Goal: Task Accomplishment & Management: Use online tool/utility

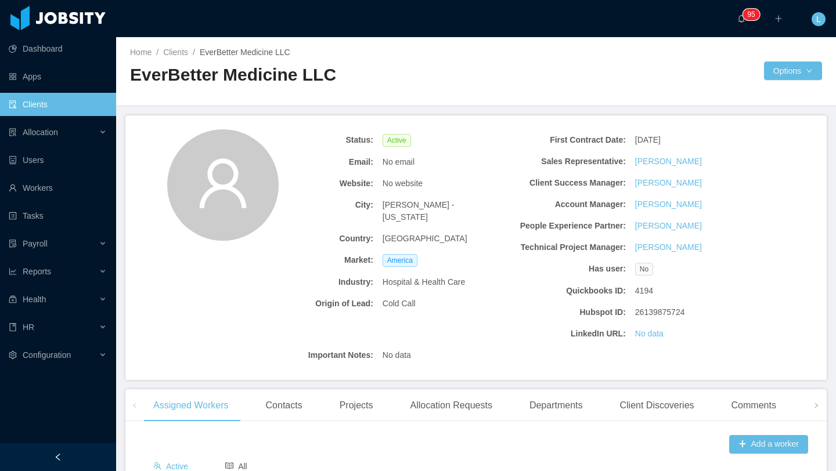
scroll to position [482, 0]
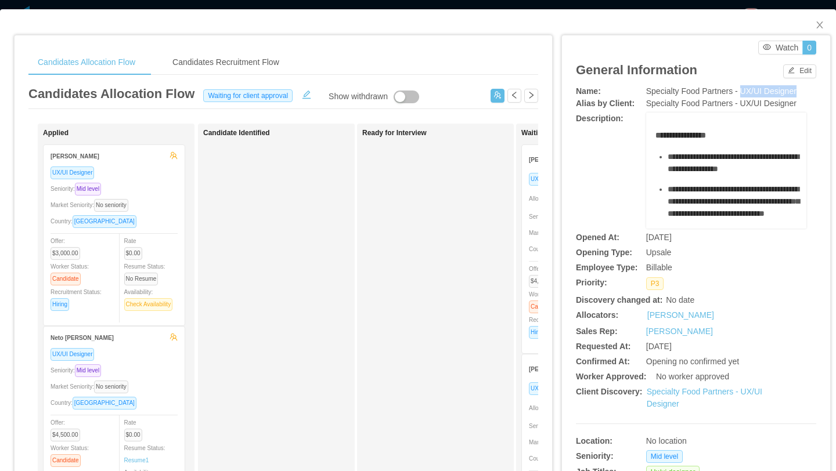
scroll to position [0, 188]
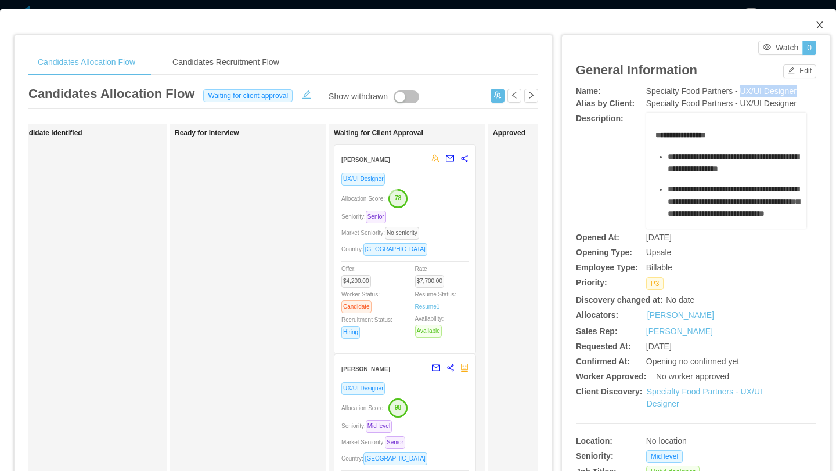
click at [822, 24] on icon "icon: close" at bounding box center [819, 24] width 9 height 9
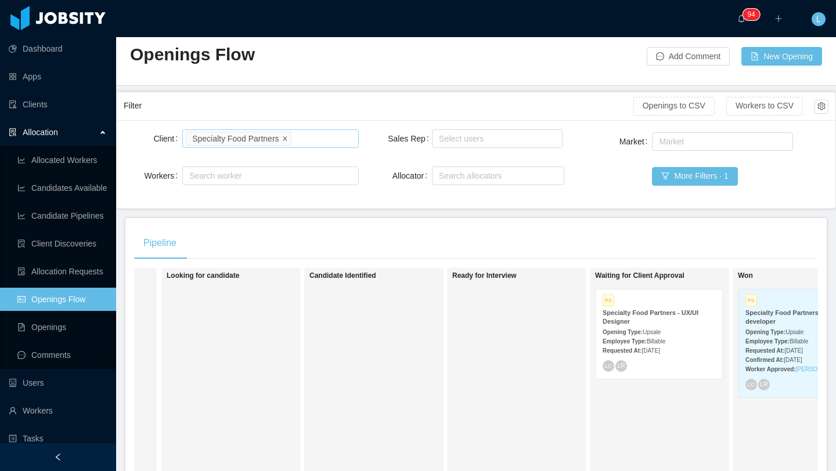
click at [287, 138] on icon "icon: close" at bounding box center [285, 138] width 4 height 4
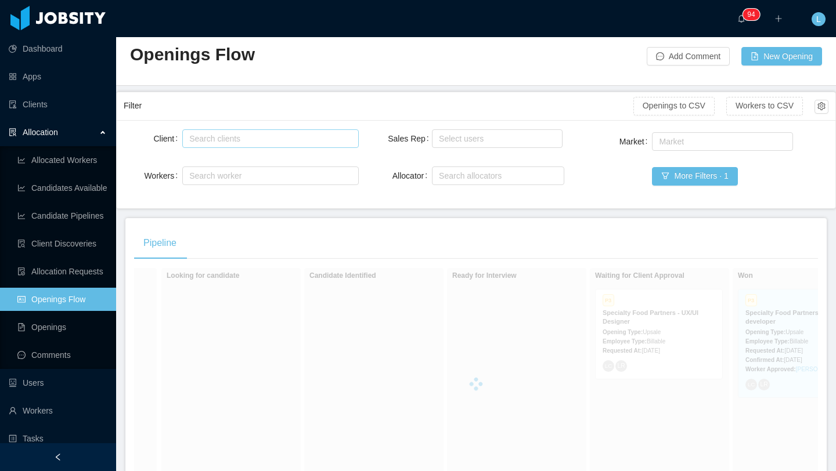
click at [287, 138] on div "Search clients" at bounding box center [267, 139] width 157 height 12
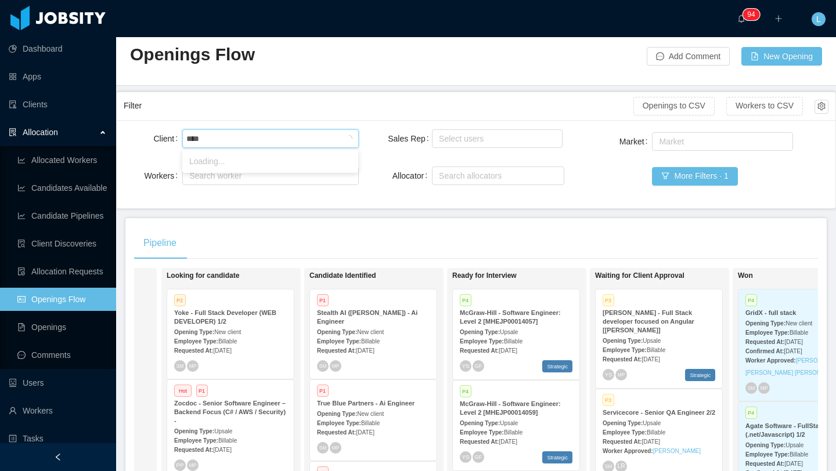
type input "*****"
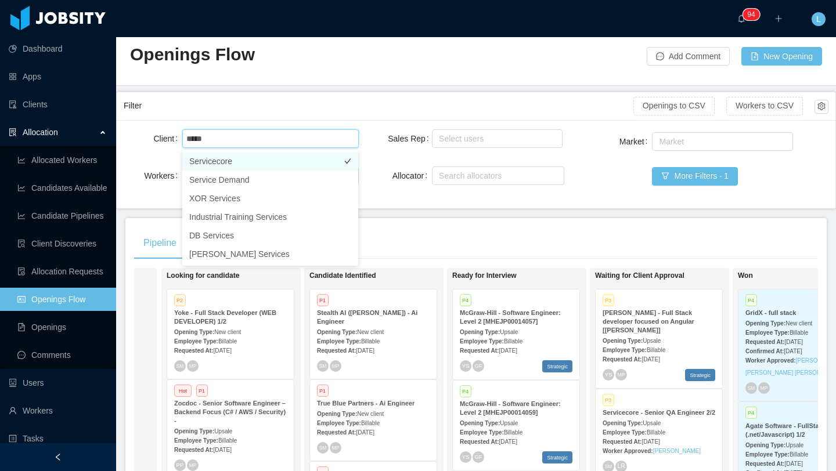
click at [227, 163] on li "Servicecore" at bounding box center [270, 161] width 176 height 19
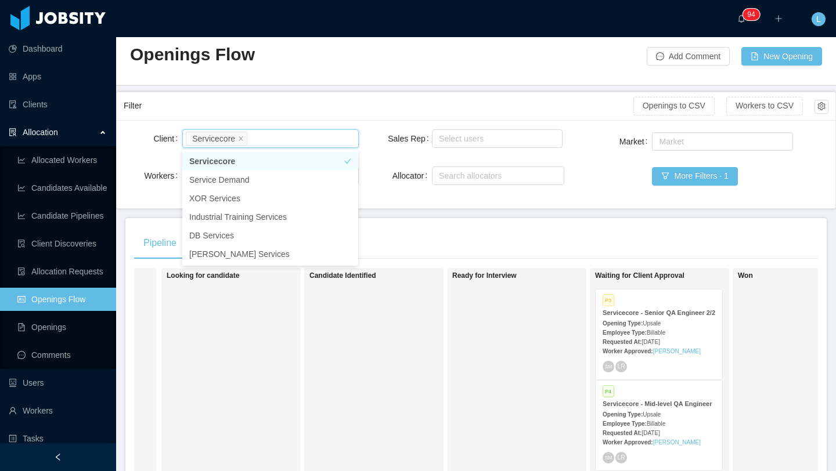
click at [555, 217] on main "Home / Openings Flow / Openings Flow Add Comment New Opening Filter Openings to…" at bounding box center [476, 234] width 720 height 434
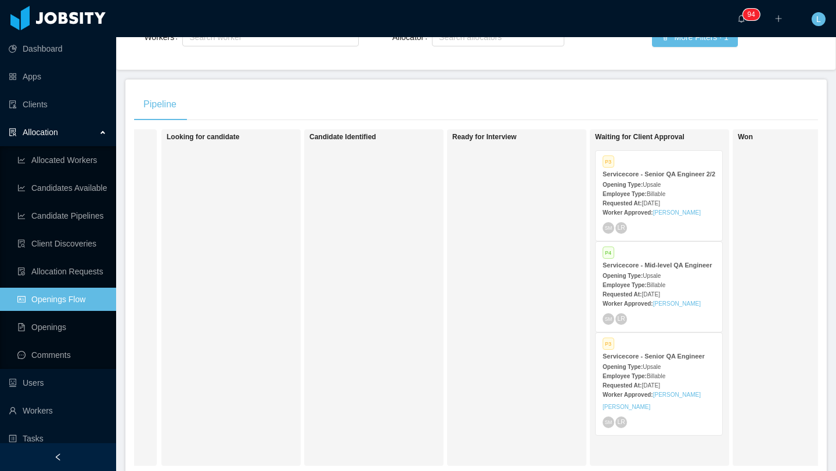
scroll to position [165, 0]
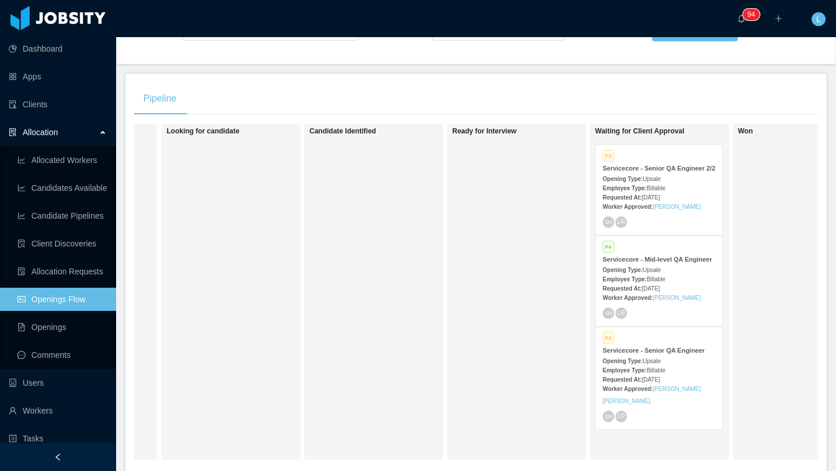
click at [660, 201] on span "Jul 24th, 2025" at bounding box center [651, 197] width 18 height 6
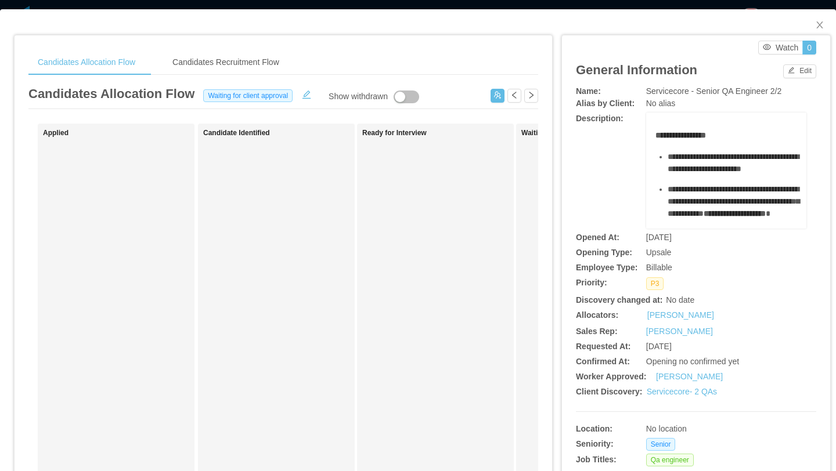
click at [479, 277] on div "Ready for Interview" at bounding box center [443, 414] width 163 height 570
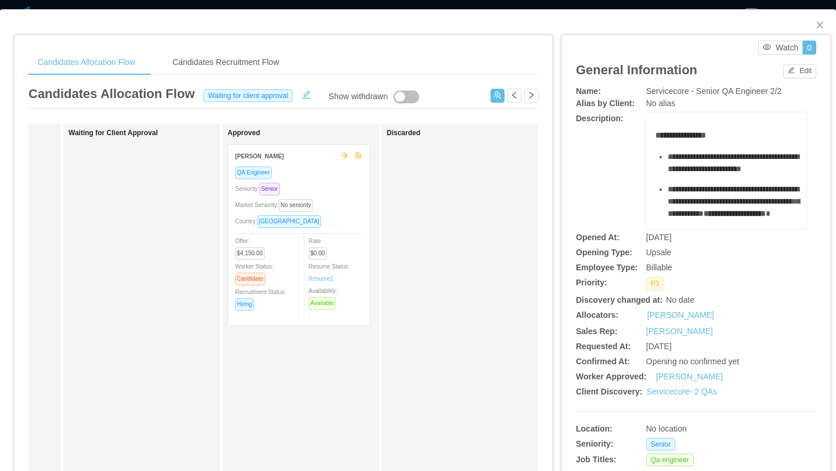
scroll to position [0, 452]
click at [822, 28] on icon "icon: close" at bounding box center [819, 24] width 6 height 7
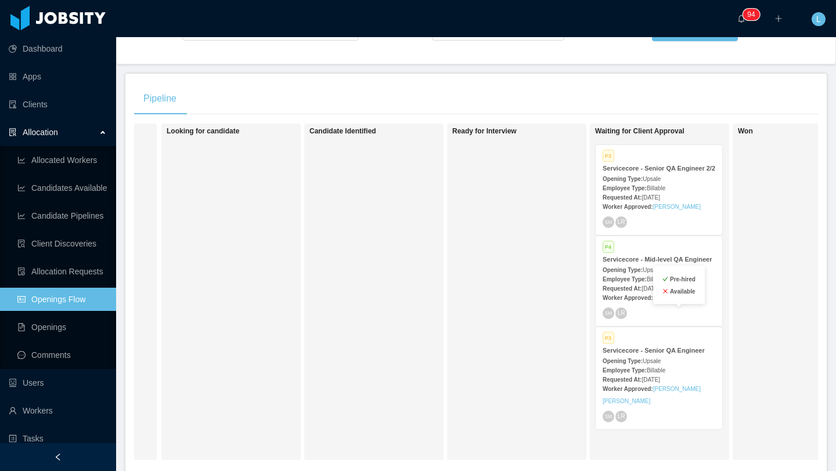
scroll to position [221, 0]
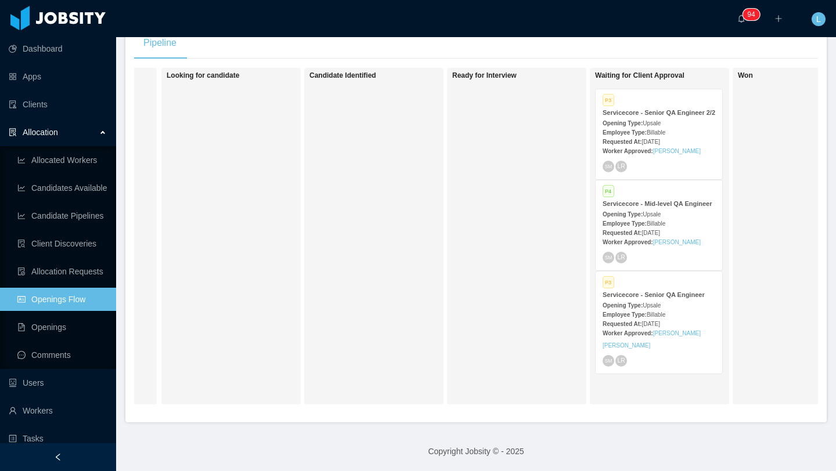
click at [676, 248] on div "Worker Approved: Graciane Nobre" at bounding box center [659, 242] width 113 height 12
click at [639, 236] on strong "Requested At:" at bounding box center [622, 233] width 39 height 6
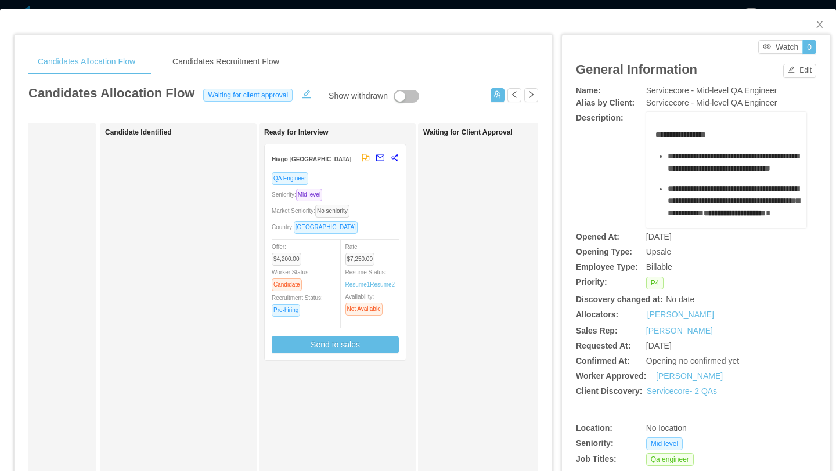
scroll to position [0, 131]
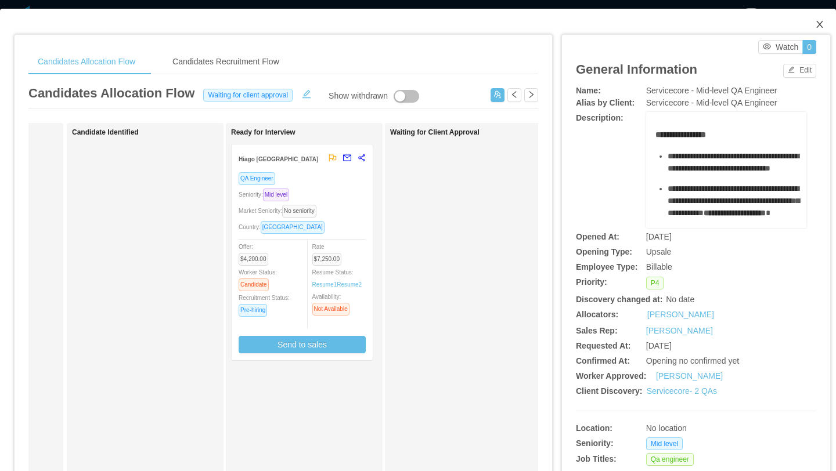
click at [824, 26] on icon "icon: close" at bounding box center [819, 24] width 9 height 9
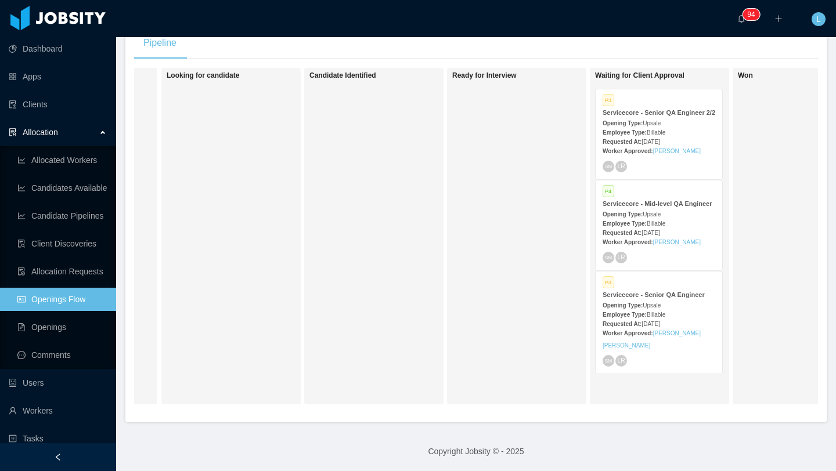
click at [651, 327] on span "Jul 24th, 2025" at bounding box center [651, 324] width 18 height 6
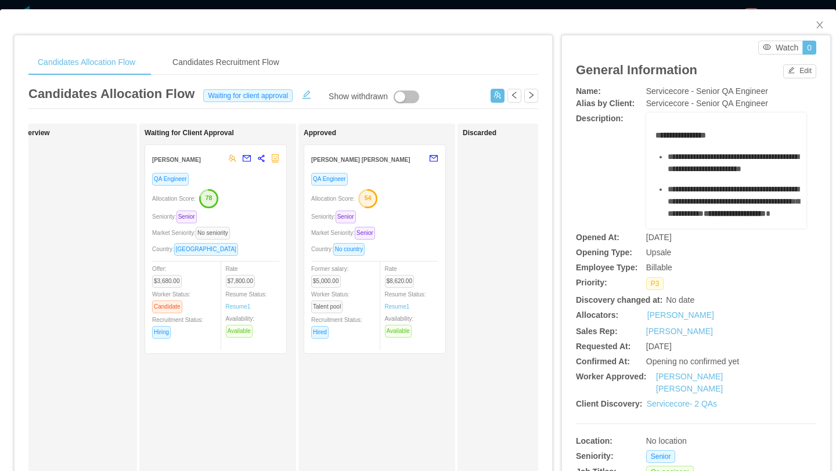
scroll to position [0, 378]
click at [822, 25] on icon "icon: close" at bounding box center [819, 24] width 9 height 9
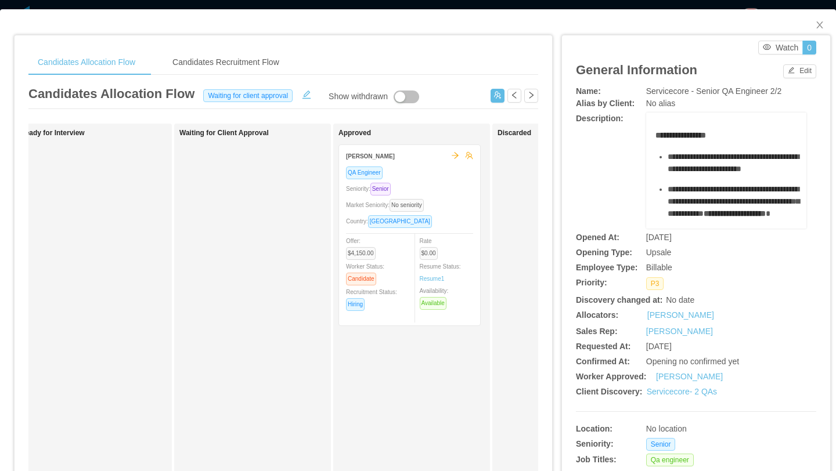
scroll to position [0, 482]
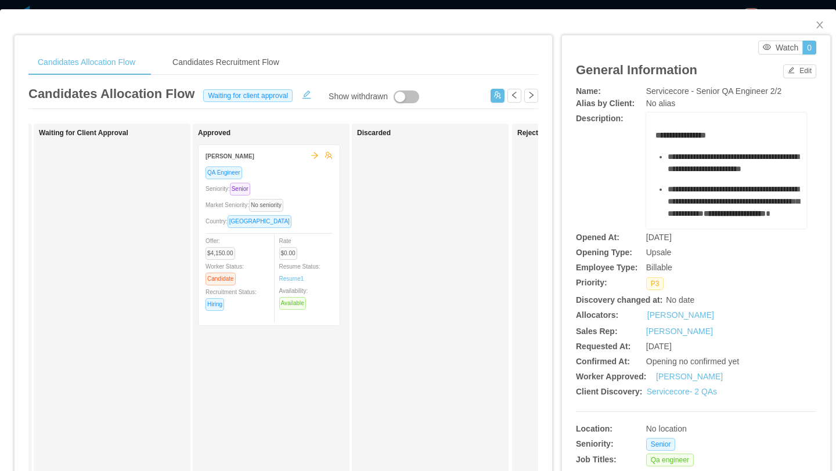
click at [323, 214] on div "QA Engineer Seniority: Senior Market Seniority: No seniority Country: Brazil Of…" at bounding box center [269, 242] width 127 height 153
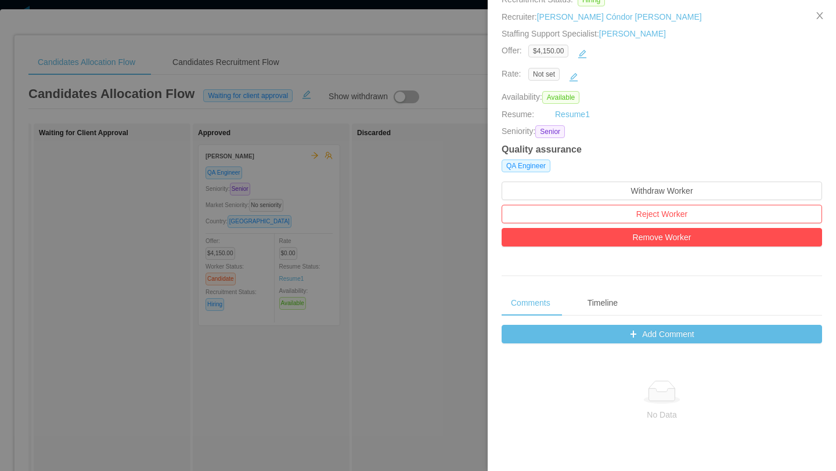
scroll to position [225, 0]
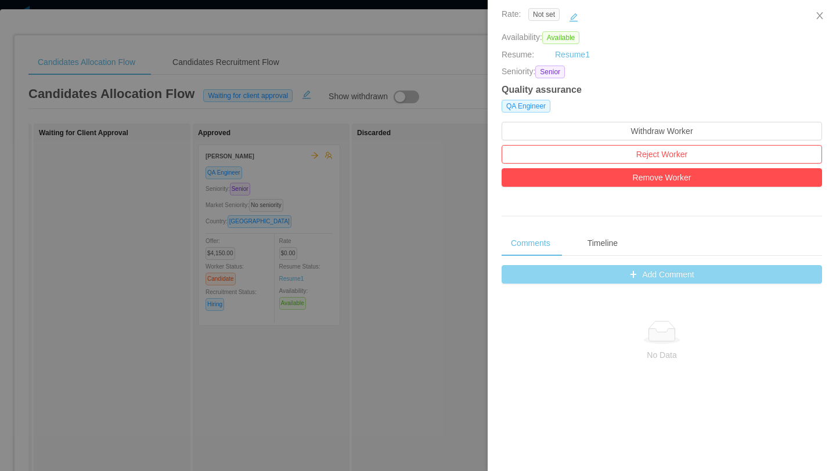
click at [663, 272] on button "Add Comment" at bounding box center [662, 274] width 320 height 19
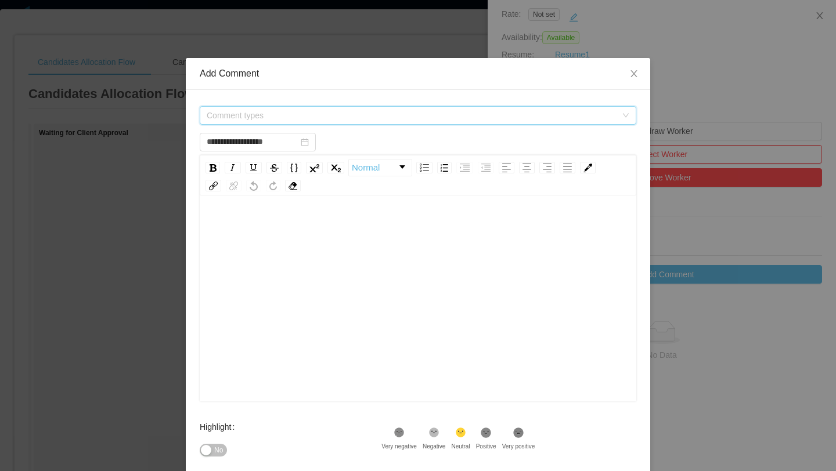
click at [434, 106] on span "Comment types" at bounding box center [418, 115] width 437 height 19
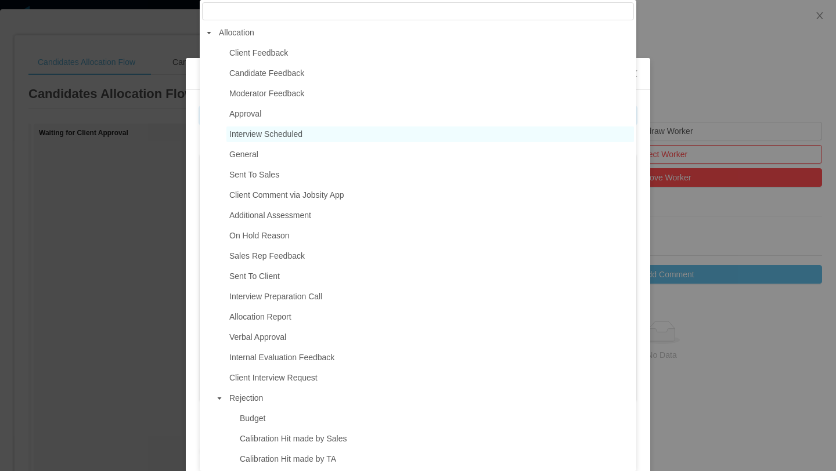
type input "**********"
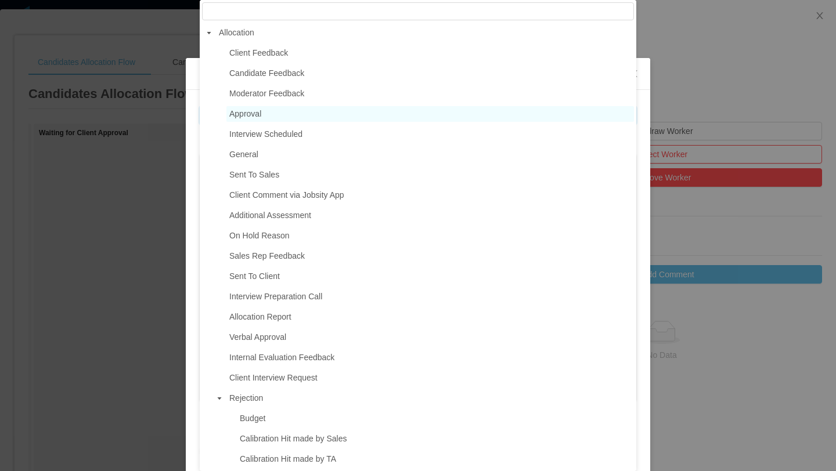
click at [318, 118] on span "Approval" at bounding box center [430, 114] width 408 height 16
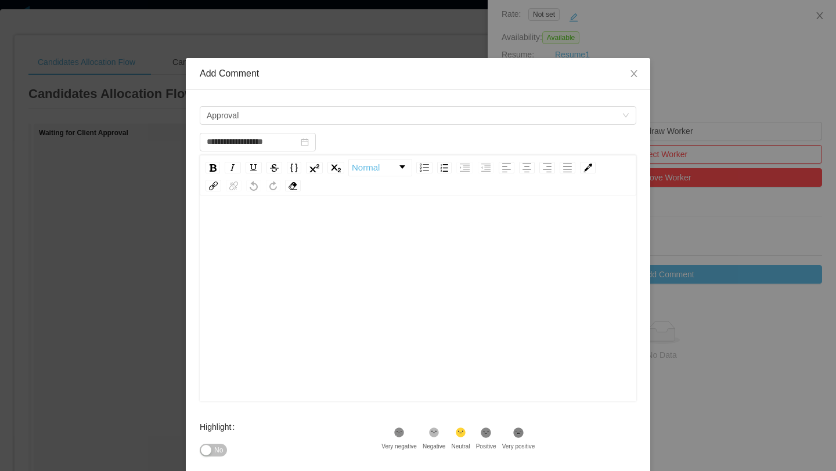
click at [265, 278] on div "rdw-editor" at bounding box center [418, 316] width 419 height 203
click at [201, 223] on div "**********" at bounding box center [418, 319] width 464 height 523
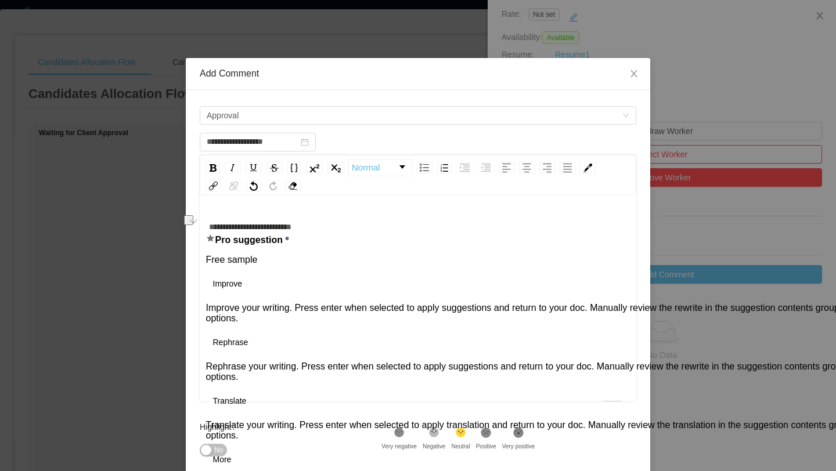
click at [632, 296] on div "**********" at bounding box center [418, 300] width 437 height 203
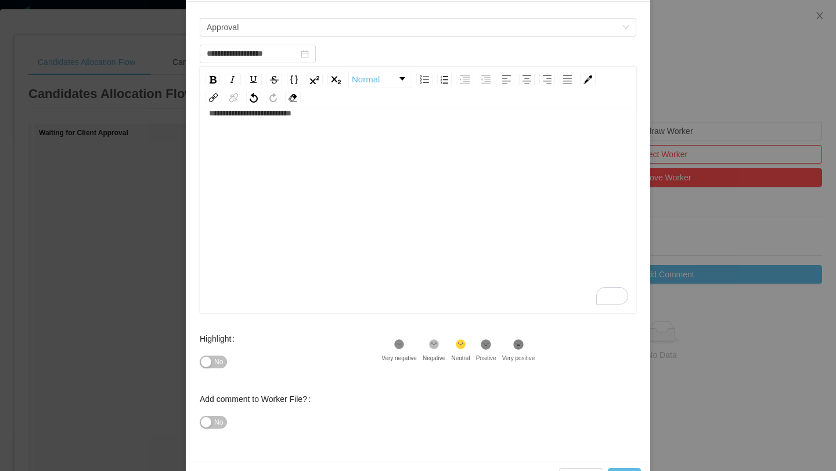
scroll to position [124, 0]
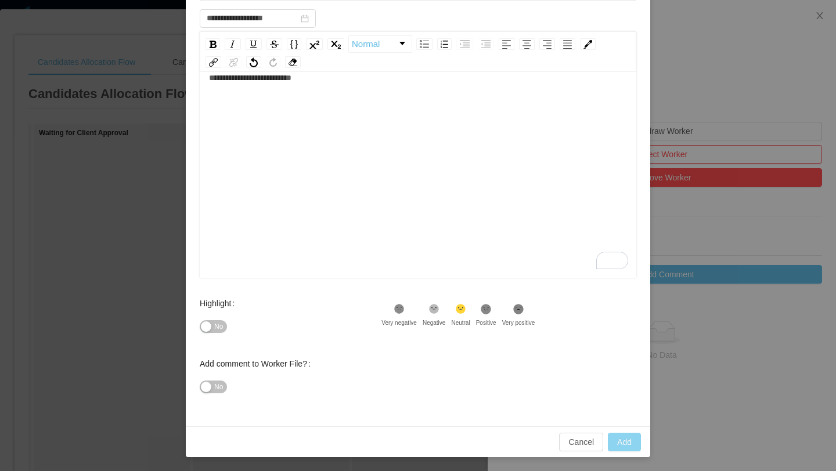
type input "**********"
click at [625, 444] on button "Add" at bounding box center [624, 442] width 33 height 19
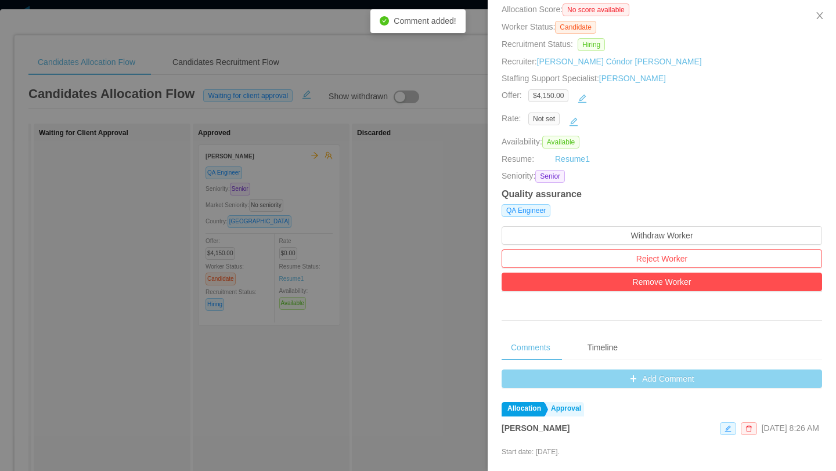
scroll to position [0, 0]
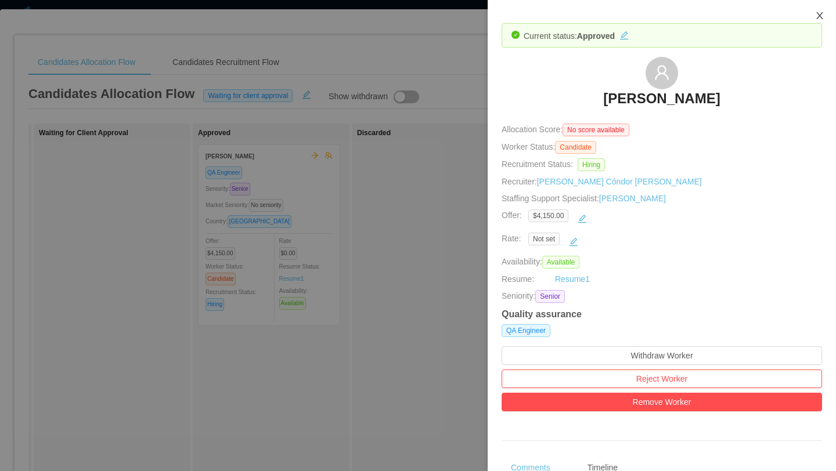
click at [822, 20] on icon "icon: close" at bounding box center [819, 15] width 9 height 9
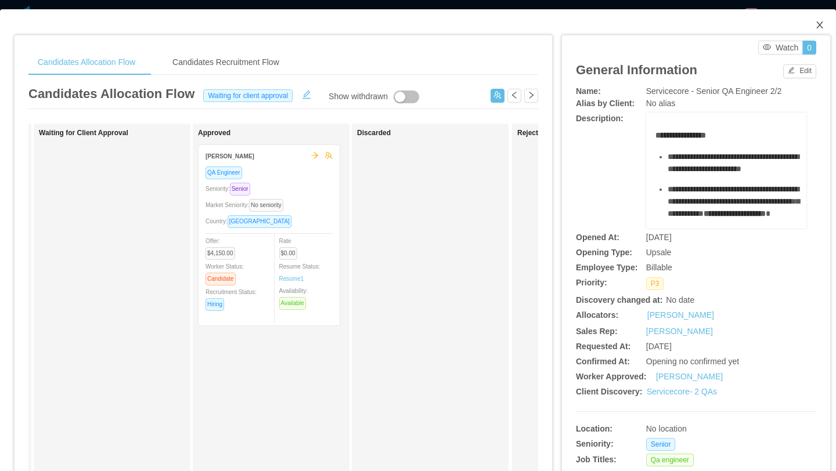
click at [821, 24] on icon "icon: close" at bounding box center [819, 24] width 6 height 7
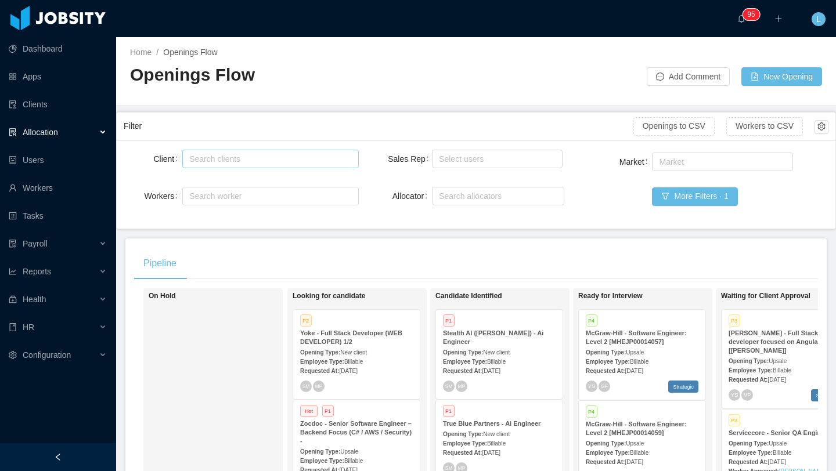
click at [267, 154] on div "Search clients" at bounding box center [267, 159] width 157 height 12
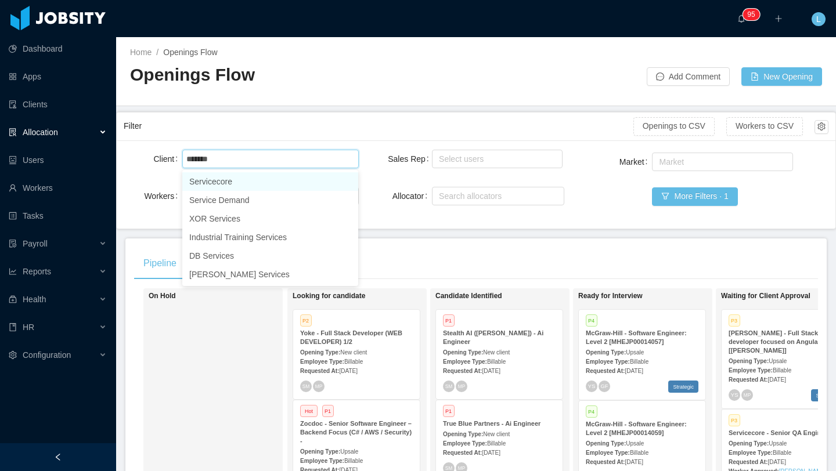
type input "*******"
click at [240, 182] on li "Servicecore" at bounding box center [270, 181] width 176 height 19
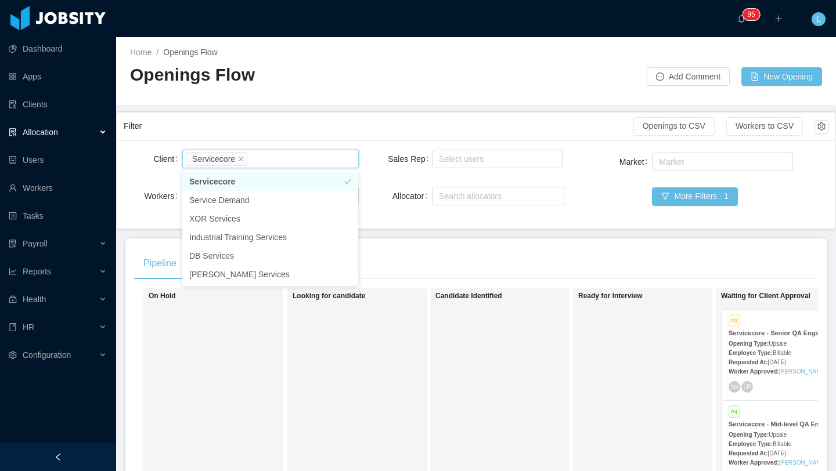
click at [582, 338] on div "Ready for Interview" at bounding box center [659, 457] width 163 height 326
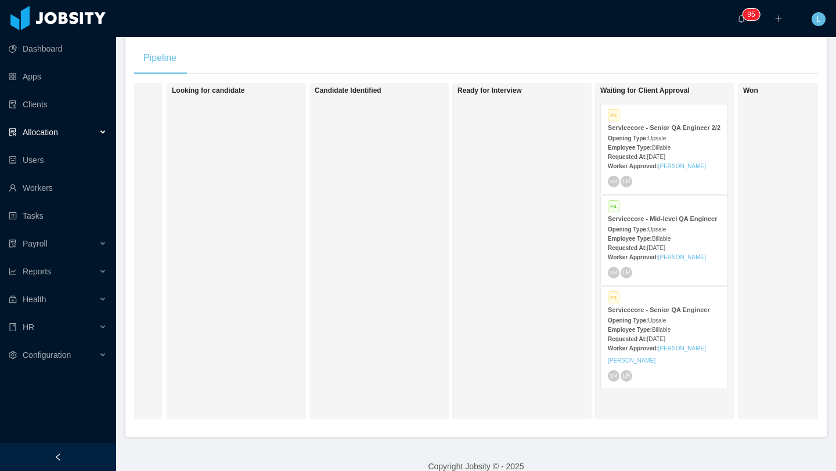
scroll to position [207, 0]
click at [679, 334] on div "Employee Type: Billable" at bounding box center [664, 328] width 113 height 12
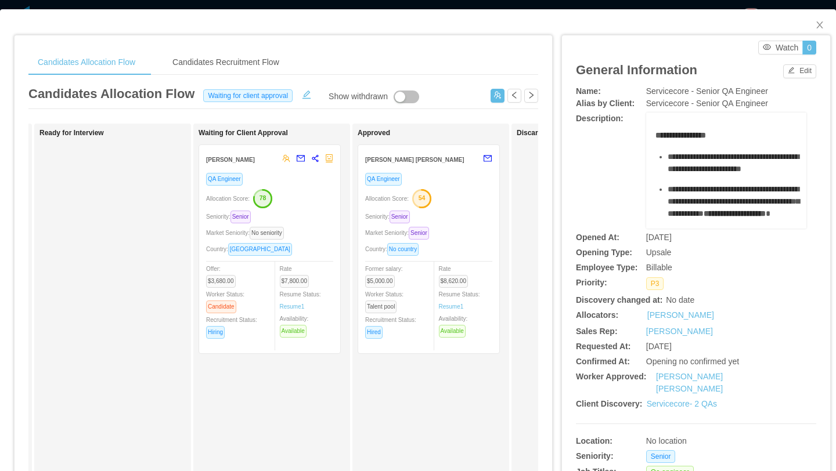
scroll to position [0, 347]
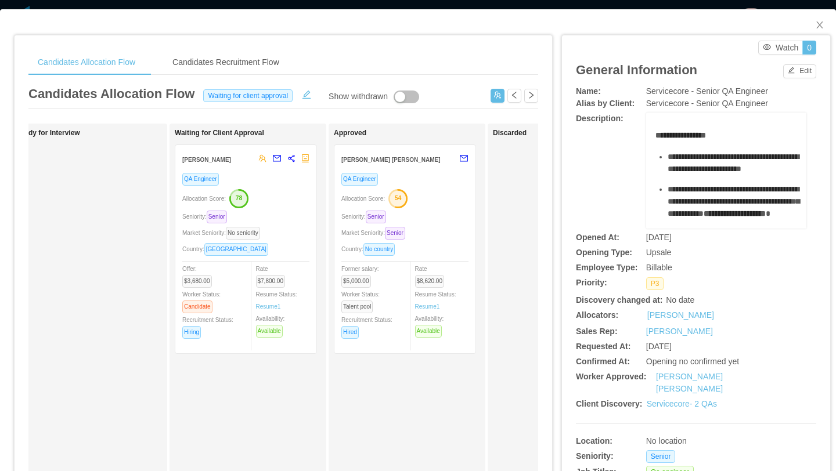
click at [451, 242] on div "QA Engineer Allocation Score: 54 Seniority: Senior Market Seniority: Senior Cou…" at bounding box center [404, 259] width 127 height 174
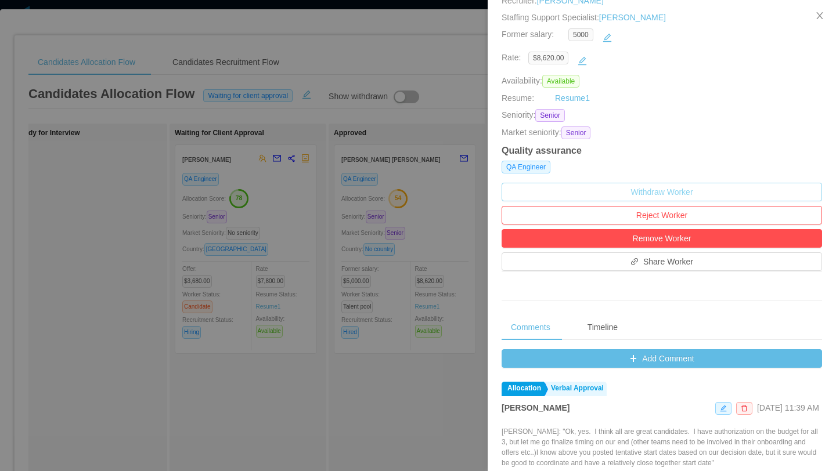
scroll to position [203, 0]
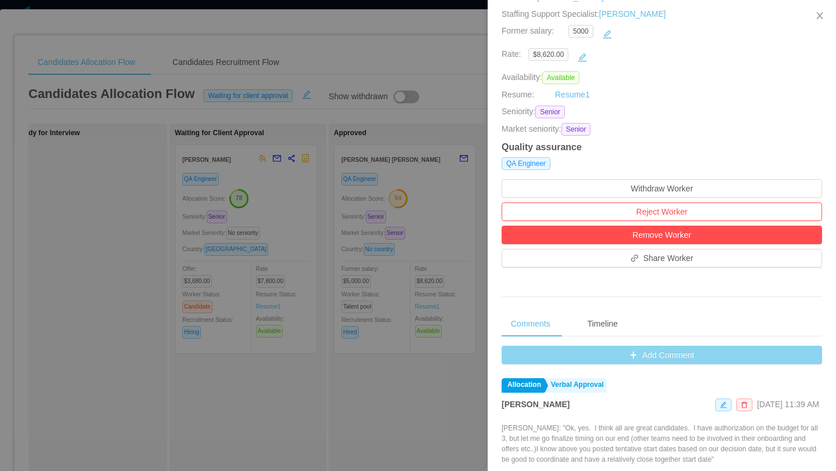
click at [628, 357] on button "Add Comment" at bounding box center [662, 355] width 320 height 19
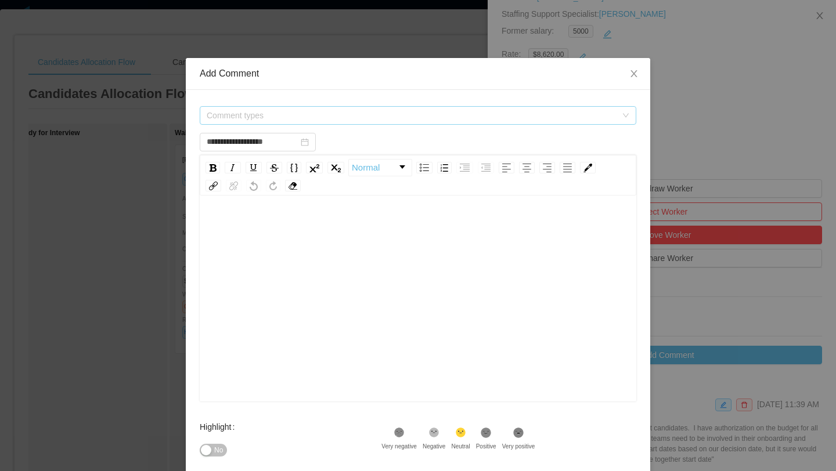
click at [397, 117] on span "Comment types" at bounding box center [412, 116] width 410 height 12
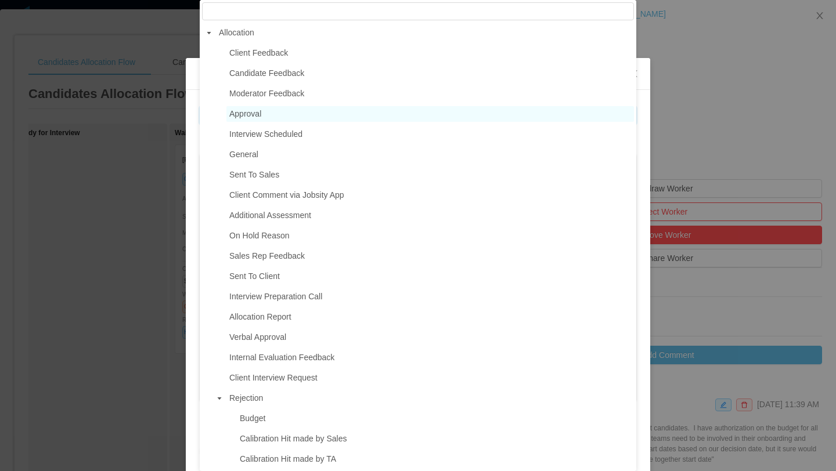
click at [273, 110] on span "Approval" at bounding box center [430, 114] width 408 height 16
type input "**********"
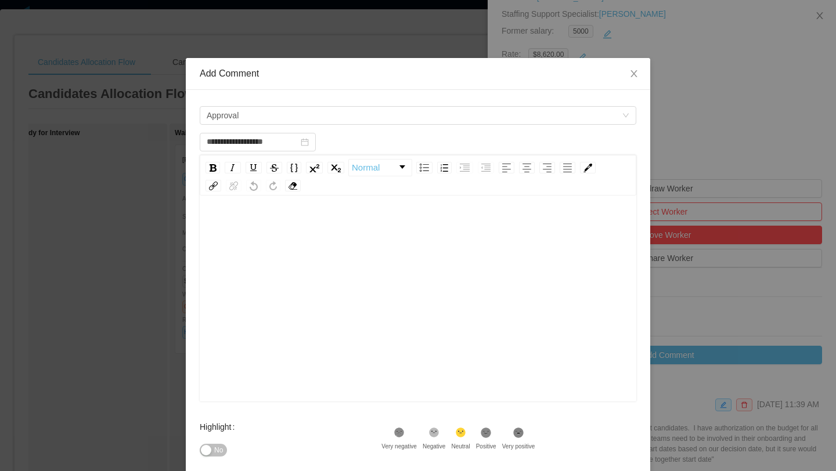
click at [380, 258] on div "rdw-editor" at bounding box center [418, 316] width 419 height 203
paste div "To enrich screen reader interactions, please activate Accessibility in Grammarl…"
drag, startPoint x: 316, startPoint y: 229, endPoint x: 168, endPoint y: 227, distance: 148.1
click at [168, 227] on div "**********" at bounding box center [418, 235] width 836 height 471
copy span "**********"
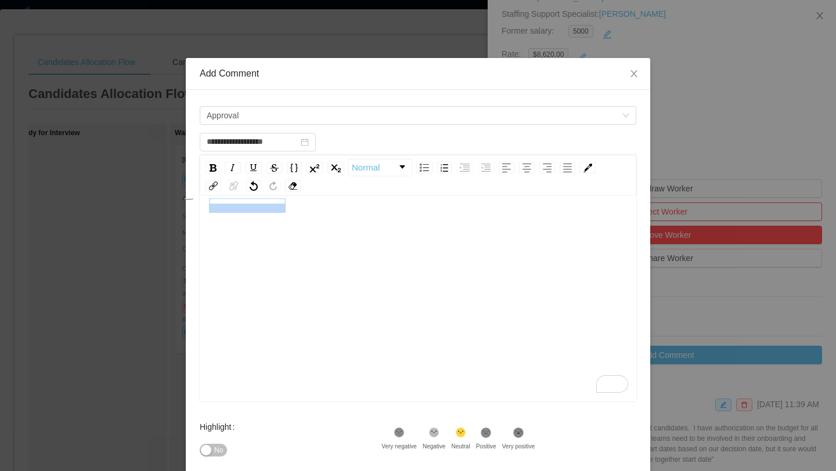
scroll to position [124, 0]
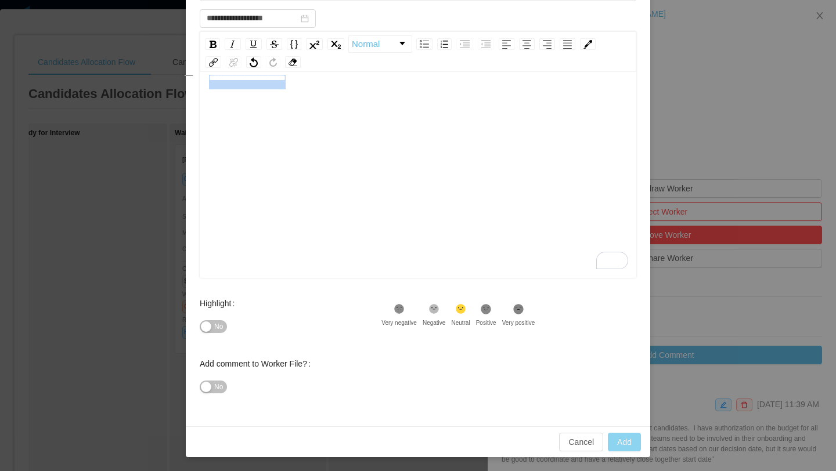
type input "**********"
click at [620, 438] on button "Add" at bounding box center [624, 442] width 33 height 19
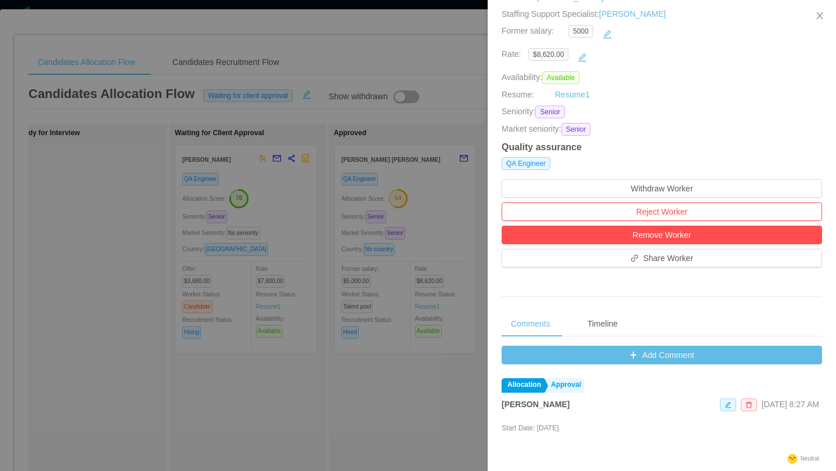
click at [351, 408] on div at bounding box center [418, 235] width 836 height 471
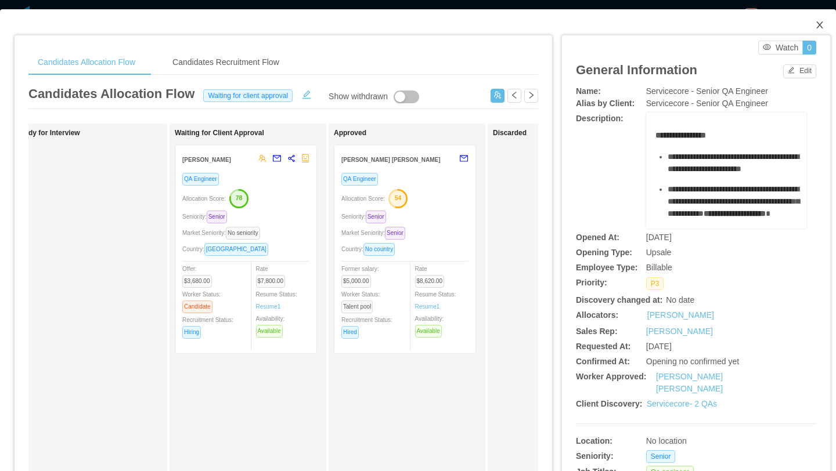
click at [820, 24] on icon "icon: close" at bounding box center [819, 24] width 9 height 9
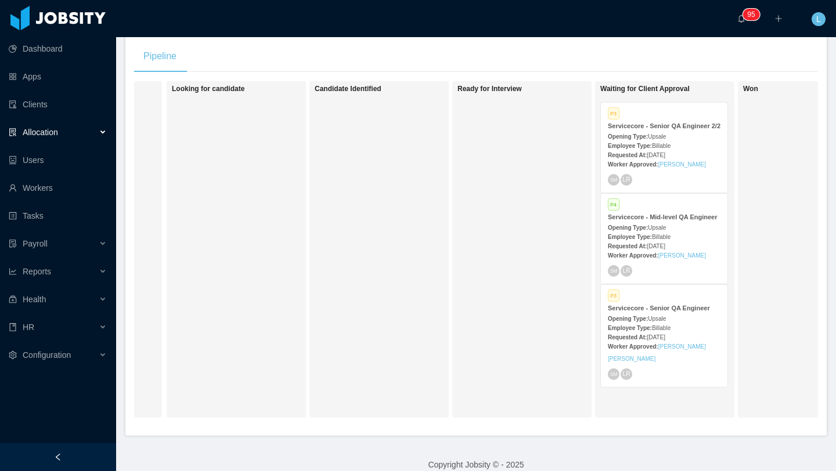
click at [670, 240] on span "Billable" at bounding box center [661, 237] width 19 height 6
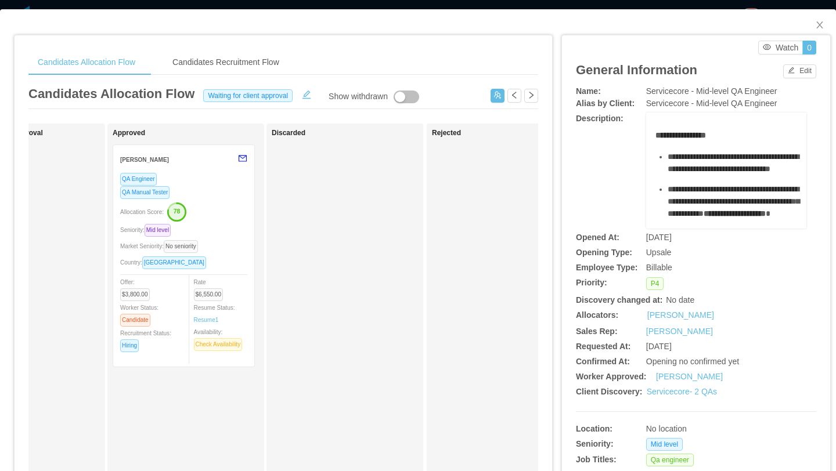
scroll to position [0, 566]
click at [227, 219] on div "Allocation Score: 78" at bounding box center [185, 211] width 127 height 19
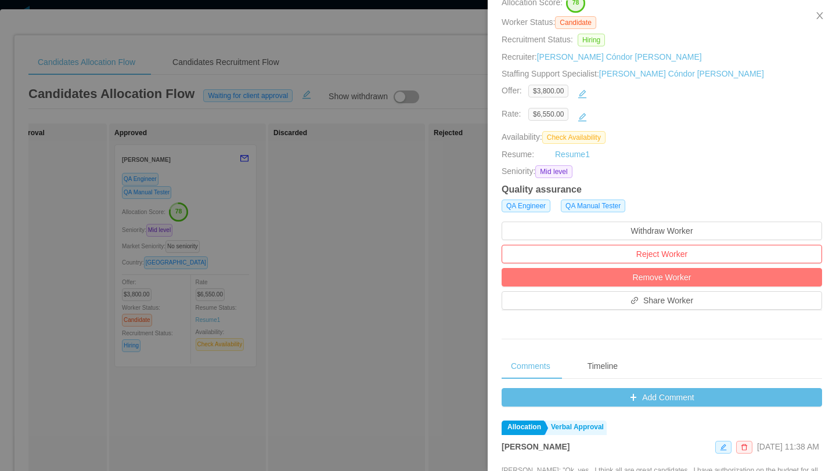
scroll to position [151, 0]
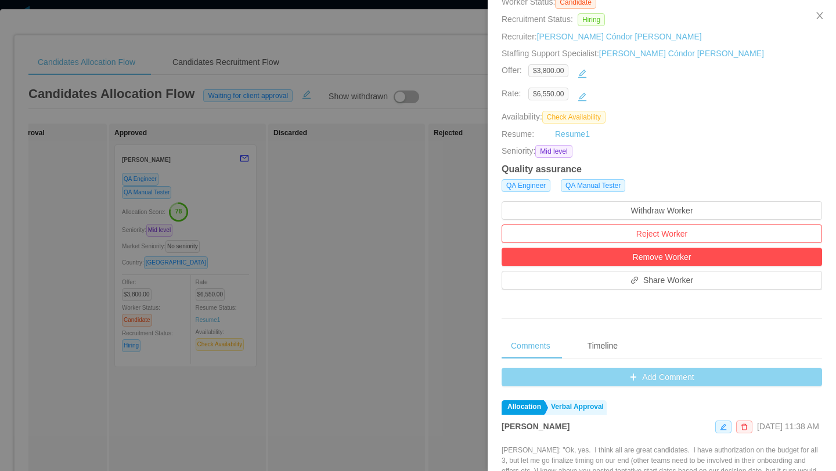
click at [621, 381] on button "Add Comment" at bounding box center [662, 377] width 320 height 19
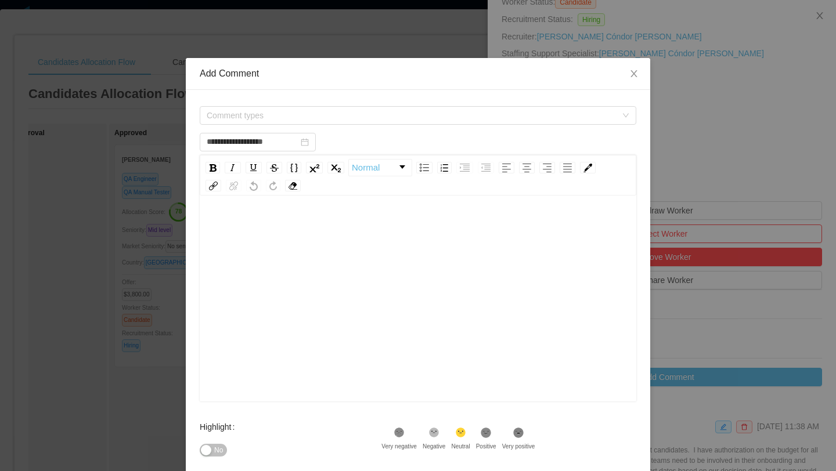
click at [362, 219] on div "rdw-editor" at bounding box center [418, 226] width 419 height 23
click at [312, 117] on span "Comment types" at bounding box center [412, 116] width 410 height 12
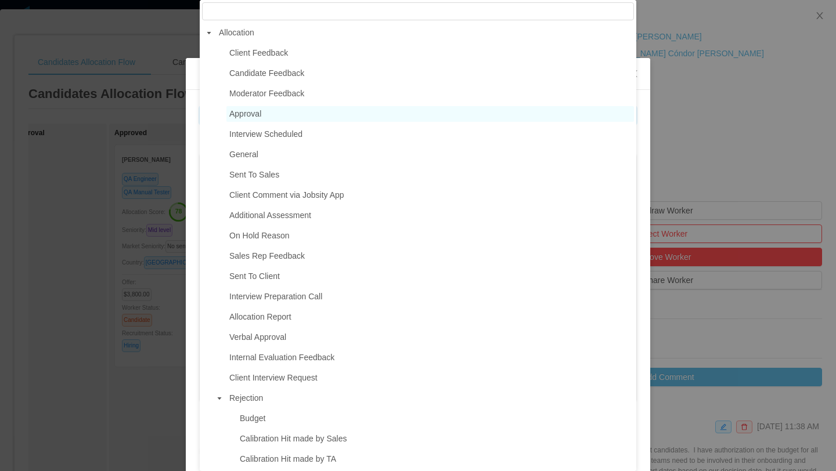
click at [275, 107] on span "Approval" at bounding box center [430, 114] width 408 height 16
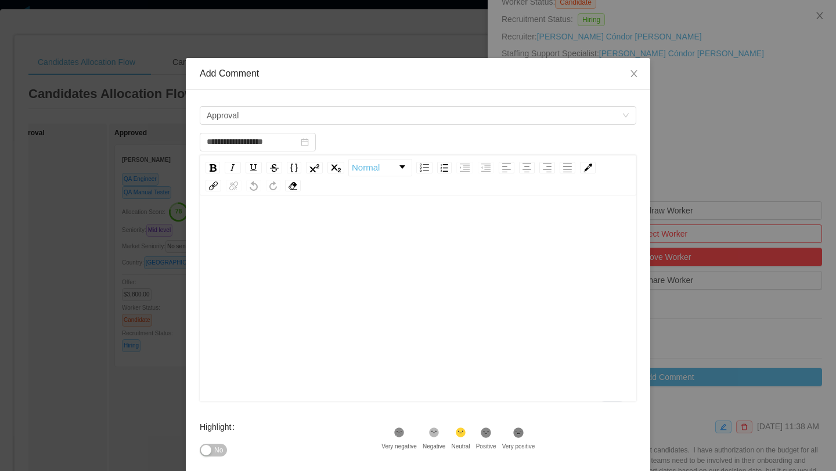
click at [239, 214] on div "rdw-wrapper" at bounding box center [418, 300] width 437 height 203
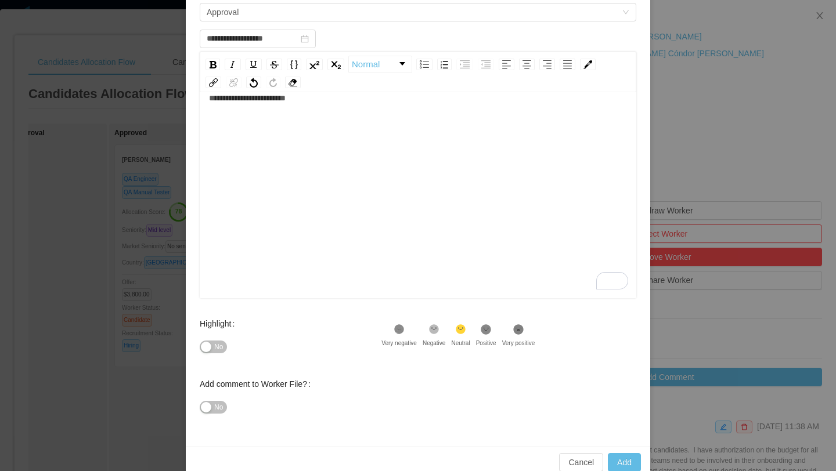
scroll to position [124, 0]
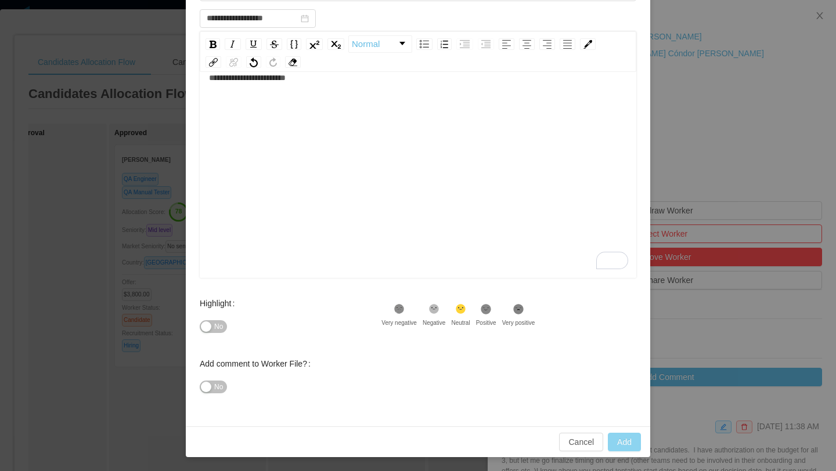
type input "**********"
click at [622, 449] on button "Add" at bounding box center [624, 442] width 33 height 19
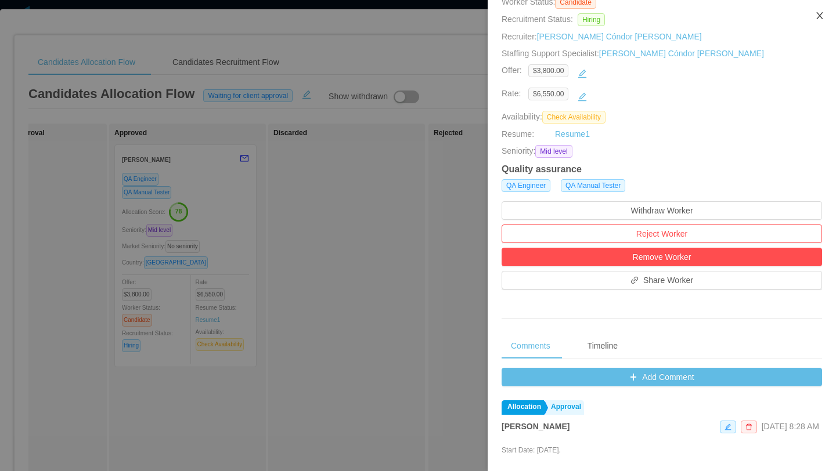
click at [822, 18] on icon "icon: close" at bounding box center [819, 15] width 9 height 9
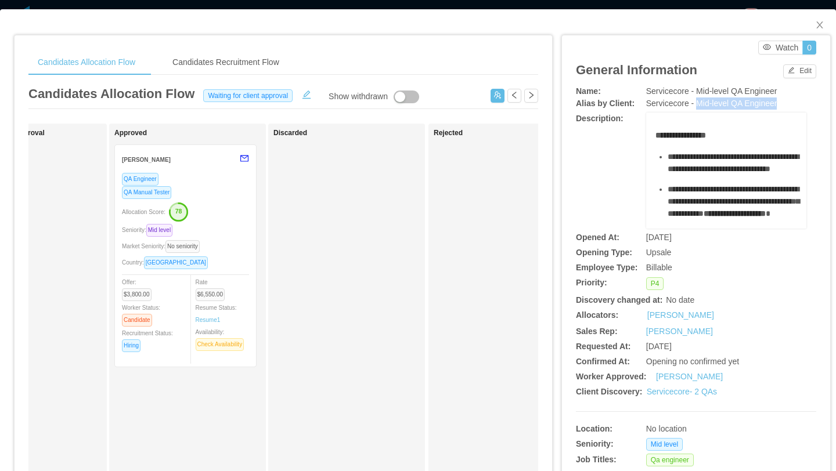
drag, startPoint x: 781, startPoint y: 103, endPoint x: 699, endPoint y: 106, distance: 81.9
click at [699, 106] on span "Servicecore - Mid-level QA Engineer" at bounding box center [711, 103] width 131 height 9
copy span "Mid-level QA Engineer"
click at [823, 29] on icon "icon: close" at bounding box center [819, 24] width 9 height 9
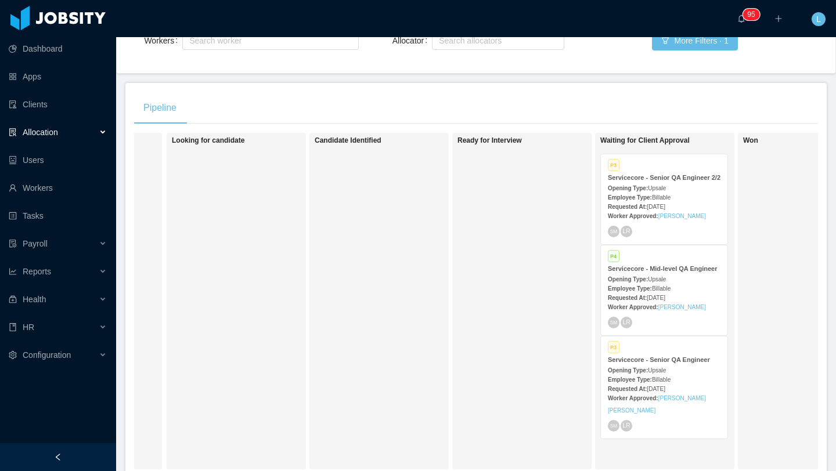
scroll to position [154, 0]
click at [649, 378] on div "Opening Type: Upsale" at bounding box center [664, 372] width 113 height 12
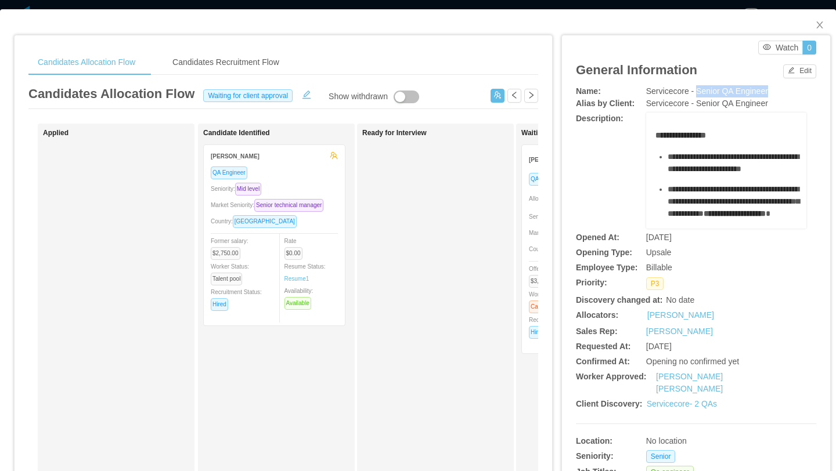
drag, startPoint x: 772, startPoint y: 89, endPoint x: 700, endPoint y: 92, distance: 72.6
click at [700, 92] on div "Servicecore - Senior QA Engineer" at bounding box center [726, 91] width 160 height 12
copy span "Senior QA Engineer"
